Goal: Find specific page/section: Find specific page/section

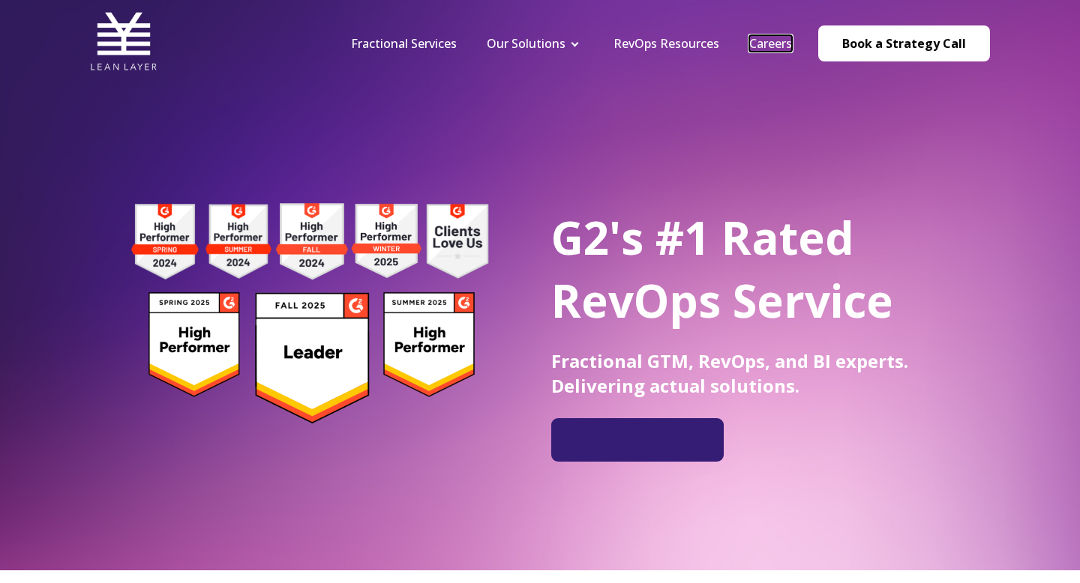
click at [775, 38] on link "Careers" at bounding box center [770, 43] width 43 height 16
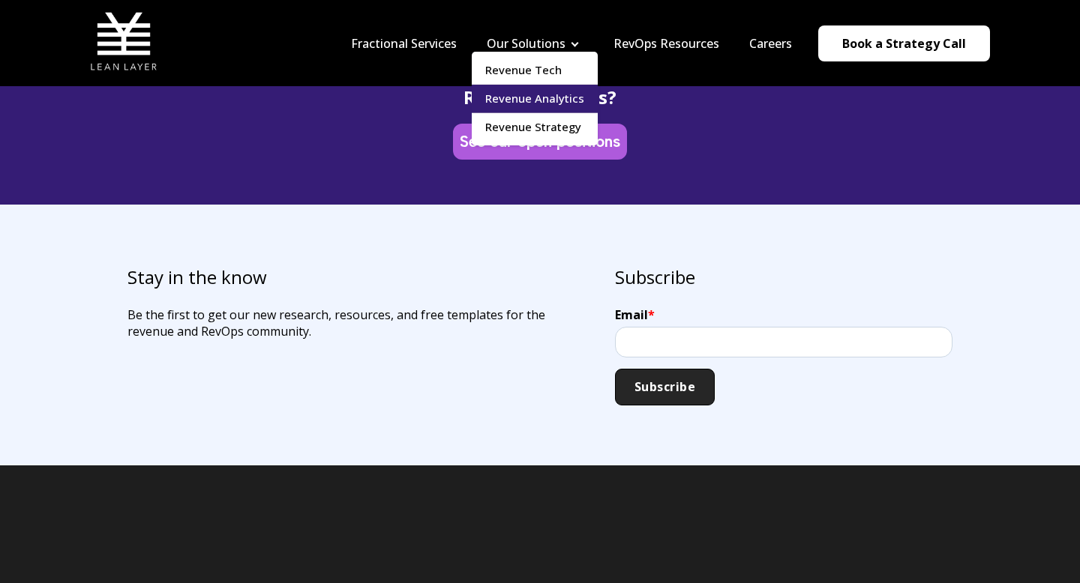
scroll to position [4462, 0]
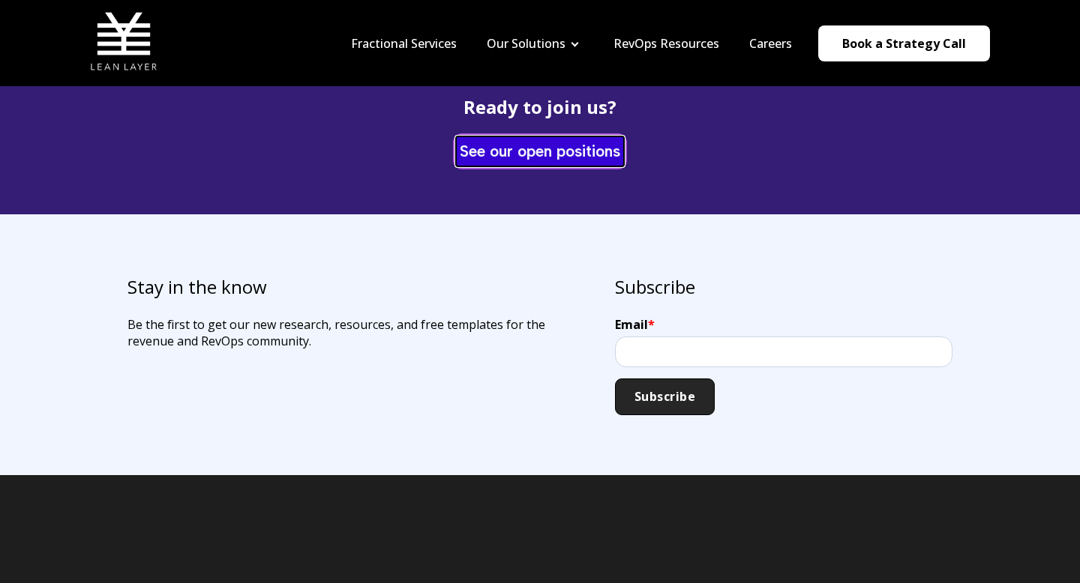
click at [463, 140] on link "See our open positions" at bounding box center [540, 150] width 168 height 29
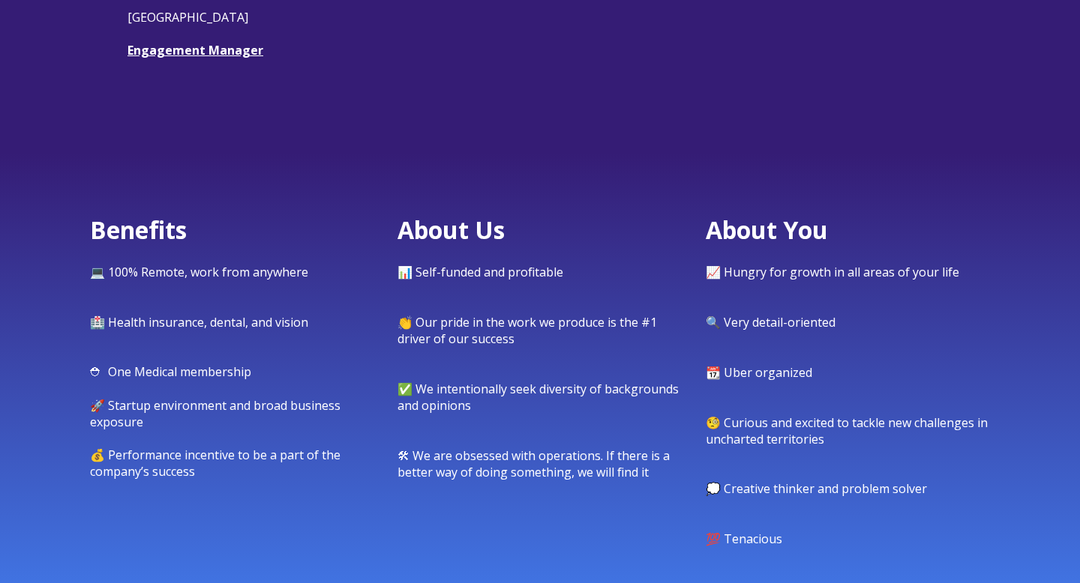
scroll to position [691, 0]
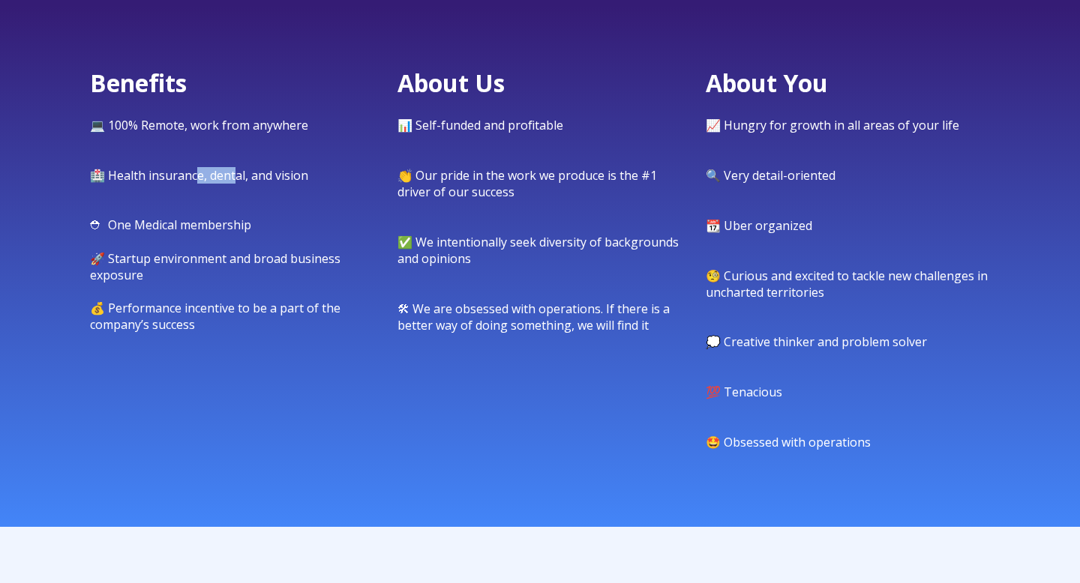
drag, startPoint x: 196, startPoint y: 172, endPoint x: 234, endPoint y: 177, distance: 38.5
click at [233, 176] on span "🏥 Health insurance, dental, and vision" at bounding box center [199, 175] width 218 height 16
click at [201, 223] on span "⛑ One Medical membership" at bounding box center [170, 225] width 161 height 16
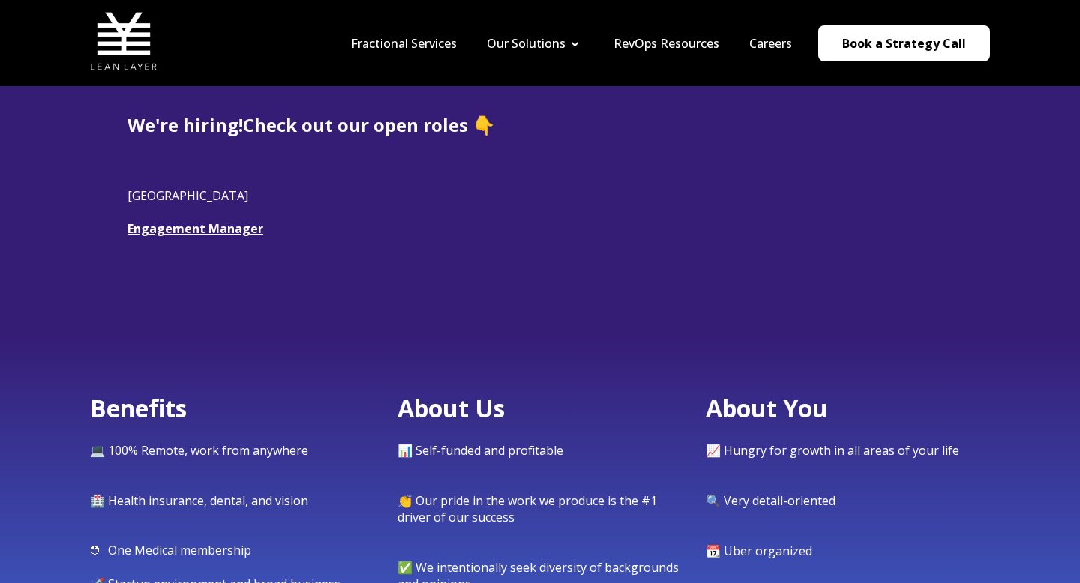
scroll to position [0, 0]
